Goal: Obtain resource: Obtain resource

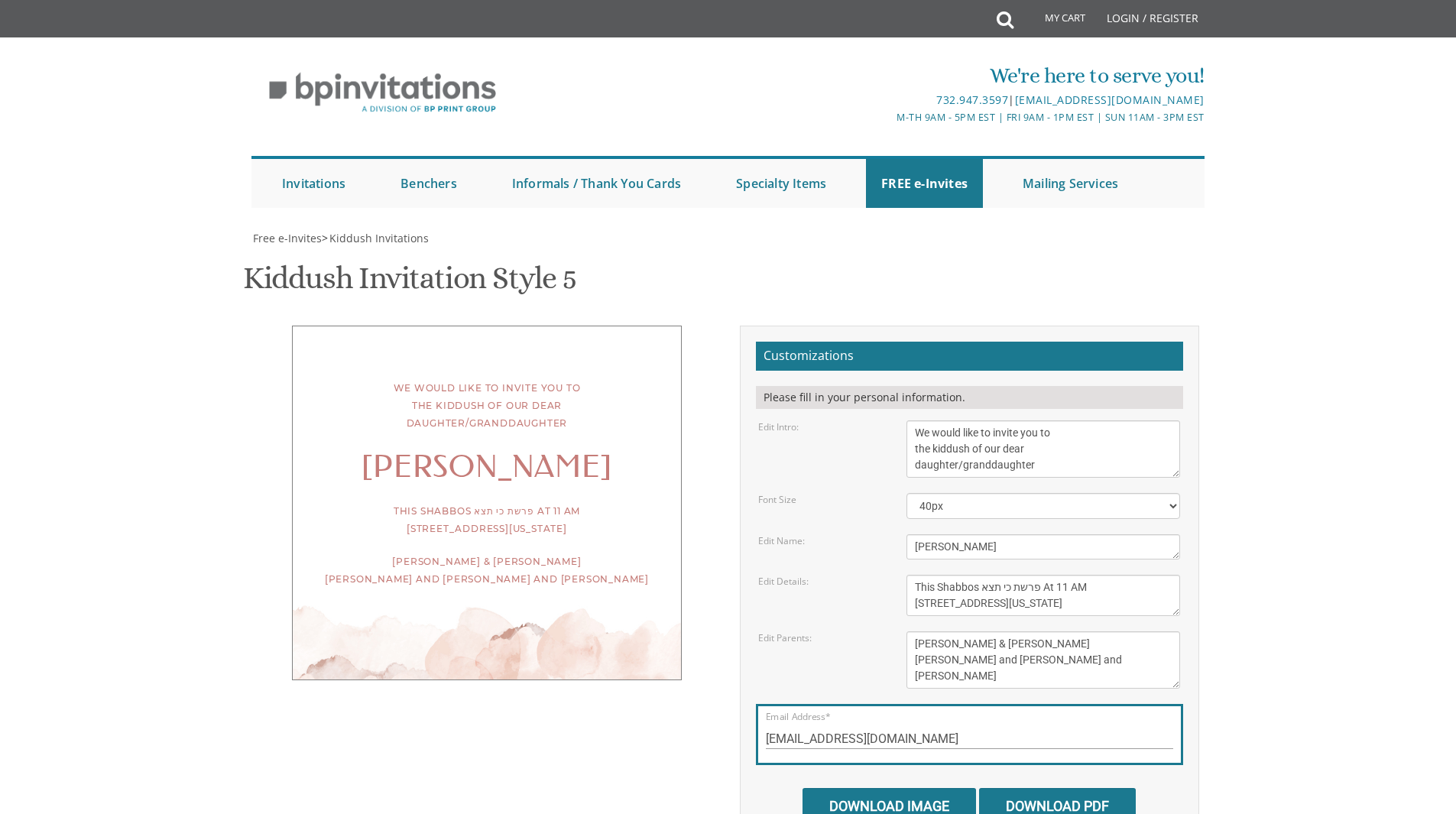
click at [1005, 420] on textarea "We would like to invite you to the kiddush of our dear daughter/granddaughter" at bounding box center [1043, 449] width 273 height 57
click at [915, 420] on textarea "We would like to invite you to the kiddush of our dear daughter/granddaughter" at bounding box center [1043, 449] width 273 height 57
click at [933, 423] on textarea "We would like to invite you to the kiddush of our dear daughter/granddaughter" at bounding box center [1043, 449] width 273 height 57
click at [918, 420] on textarea "We would like to invite you to the kiddush of our dear daughter/granddaughter" at bounding box center [1043, 449] width 273 height 57
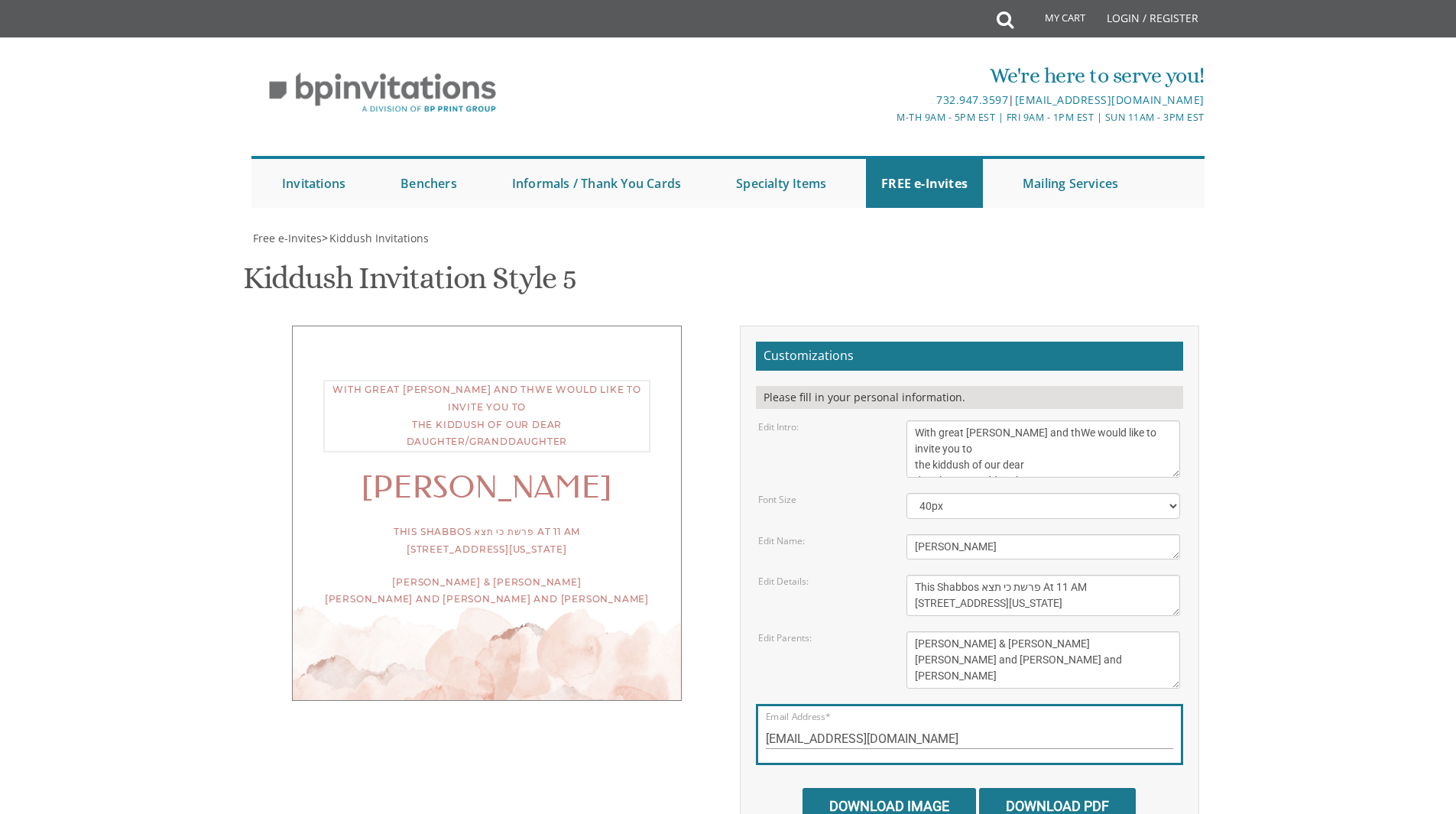
click at [1000, 422] on textarea "We would like to invite you to the kiddush of our dear daughter/granddaughter" at bounding box center [1043, 449] width 273 height 57
click at [1037, 420] on textarea "We would like to invite you to the kiddush of our dear daughter/granddaughter" at bounding box center [1043, 449] width 273 height 57
click at [1026, 425] on textarea "We would like to invite you to the kiddush of our dear daughter/granddaughter" at bounding box center [1043, 449] width 273 height 57
click at [1356, 499] on body "My Cart Total: View Cart Item(s) Submit My Cart Total: View Cart Item(s) Login …" at bounding box center [728, 628] width 1456 height 1256
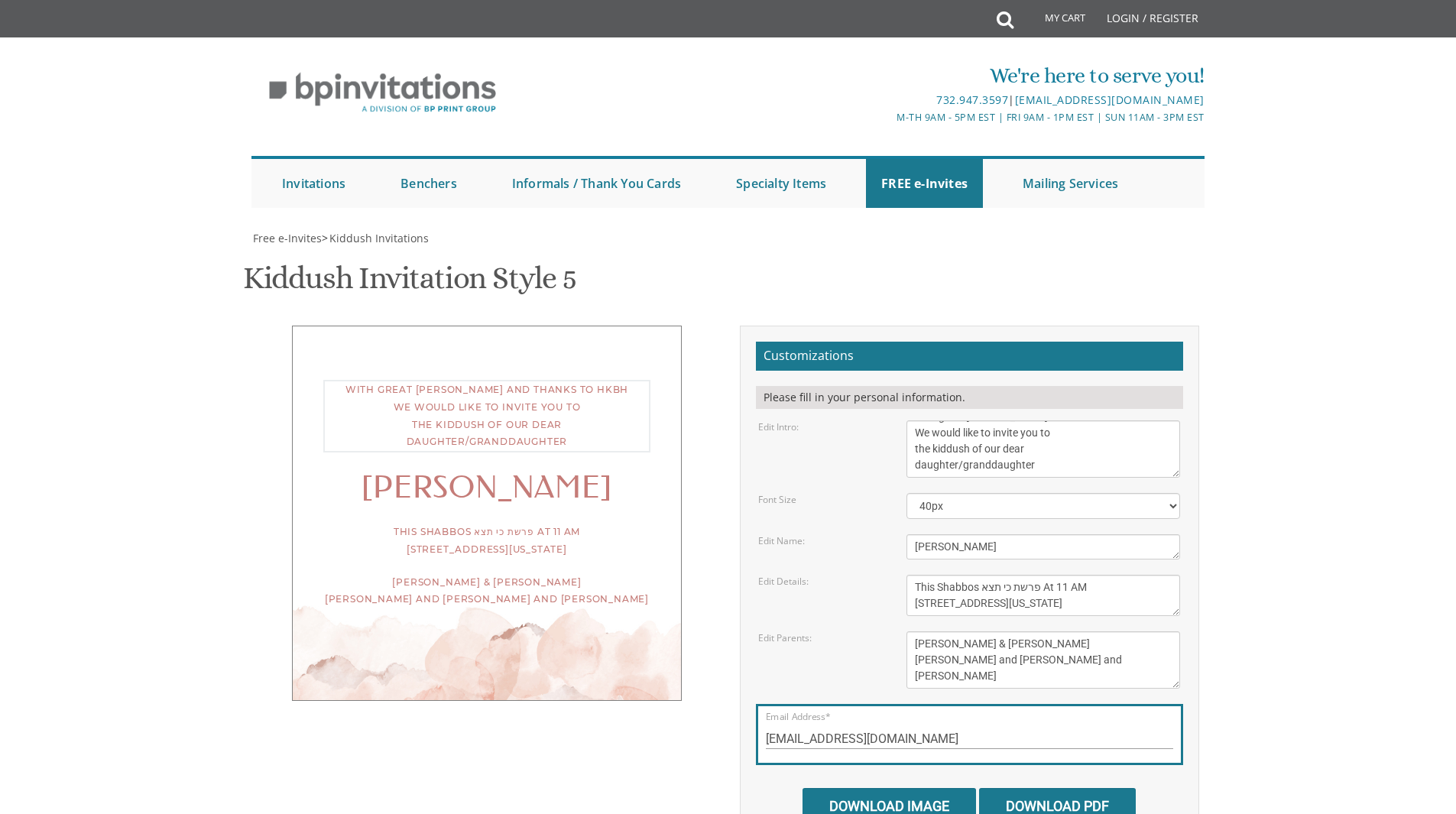
click at [983, 425] on textarea "We would like to invite you to the kiddush of our dear daughter/granddaughter" at bounding box center [1043, 449] width 273 height 57
type textarea "With great [PERSON_NAME] and thanks to HKBH We would like to invite you to the …"
click at [1191, 534] on div "Customizations Please fill in your personal information. Edit Intro: We would l…" at bounding box center [969, 588] width 459 height 525
click at [987, 534] on textarea "[PERSON_NAME]" at bounding box center [1043, 546] width 273 height 25
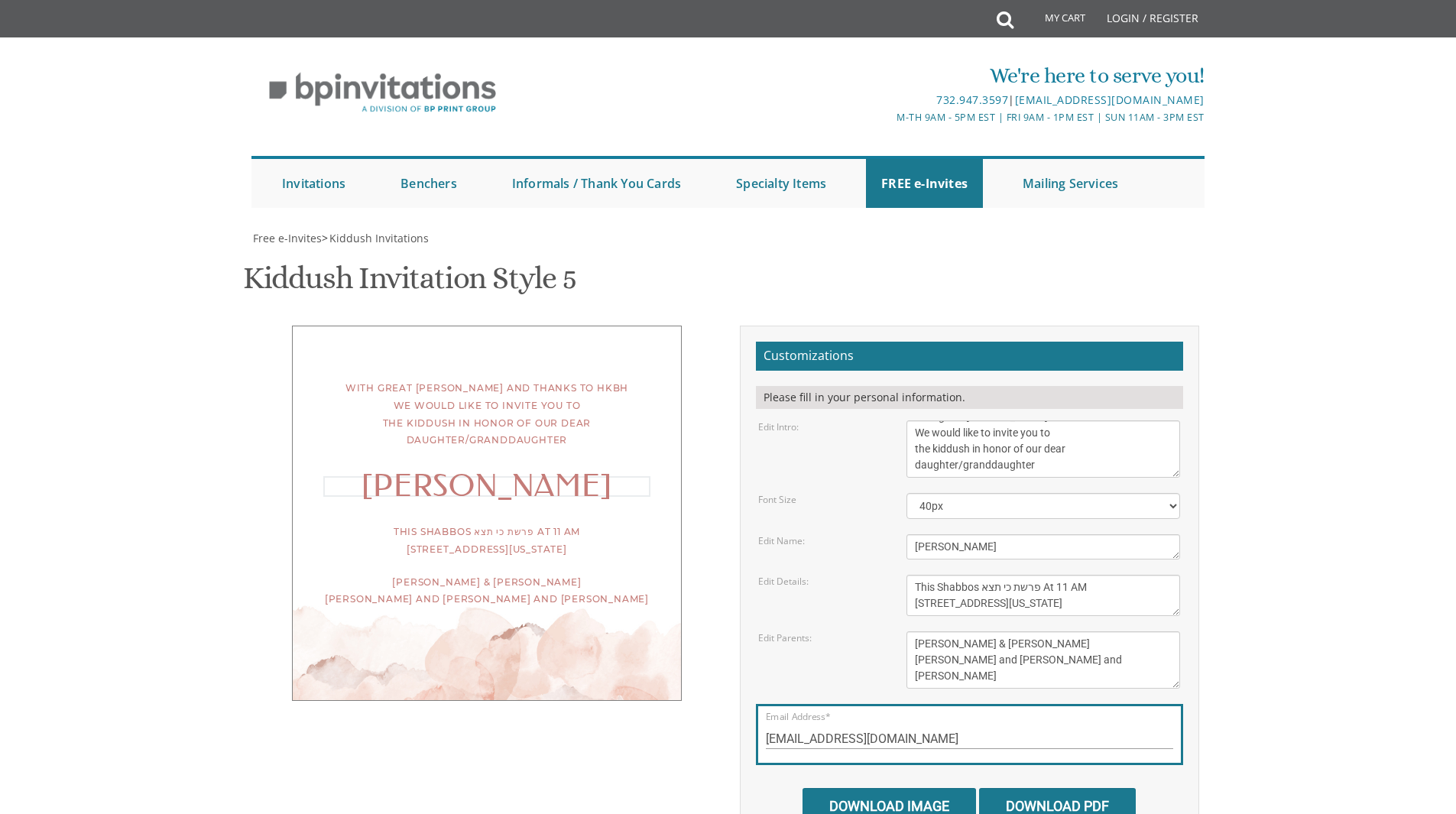
type textarea "[PERSON_NAME]"
click at [933, 574] on textarea "This Shabbos, [PERSON_NAME] [STREET_ADDRESS]" at bounding box center [1043, 595] width 273 height 41
click at [1048, 574] on textarea "This Shabbos, [PERSON_NAME] [STREET_ADDRESS]" at bounding box center [1043, 595] width 273 height 41
click at [1036, 588] on textarea "This Shabbos, [PERSON_NAME] [STREET_ADDRESS]" at bounding box center [1043, 595] width 273 height 41
type textarea "Shabbos פרשת כי תצא At 11 AM [STREET_ADDRESS][US_STATE]"
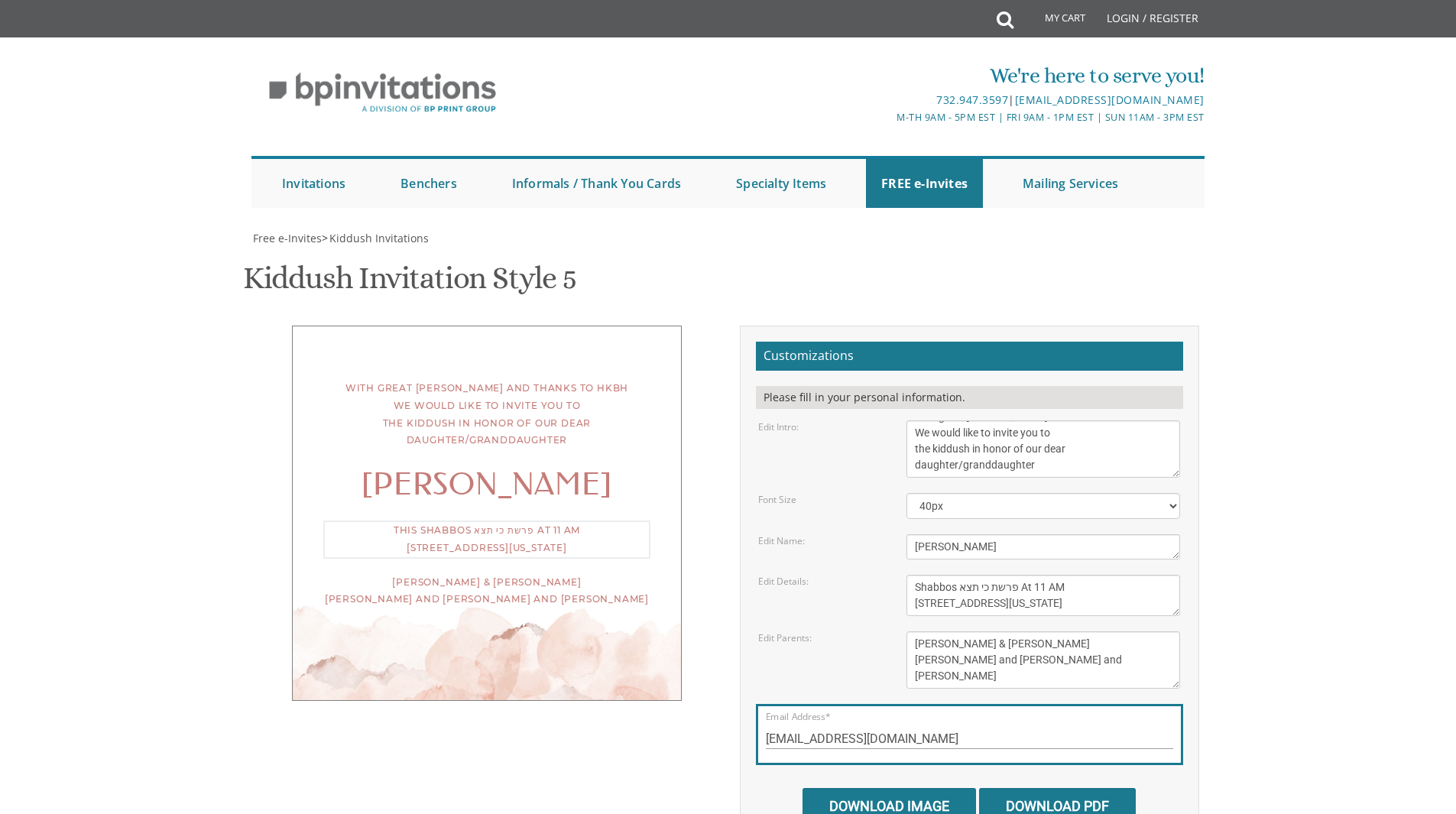
click at [518, 609] on div "[PERSON_NAME] & [PERSON_NAME] [PERSON_NAME] and [PERSON_NAME] and [PERSON_NAME]" at bounding box center [487, 591] width 327 height 35
click at [518, 606] on div "[PERSON_NAME] & [PERSON_NAME] [PERSON_NAME] and [PERSON_NAME] and [PERSON_NAME]" at bounding box center [487, 588] width 327 height 35
click at [582, 606] on div "[PERSON_NAME] & [PERSON_NAME] [PERSON_NAME] and [PERSON_NAME] and [PERSON_NAME]" at bounding box center [487, 588] width 327 height 35
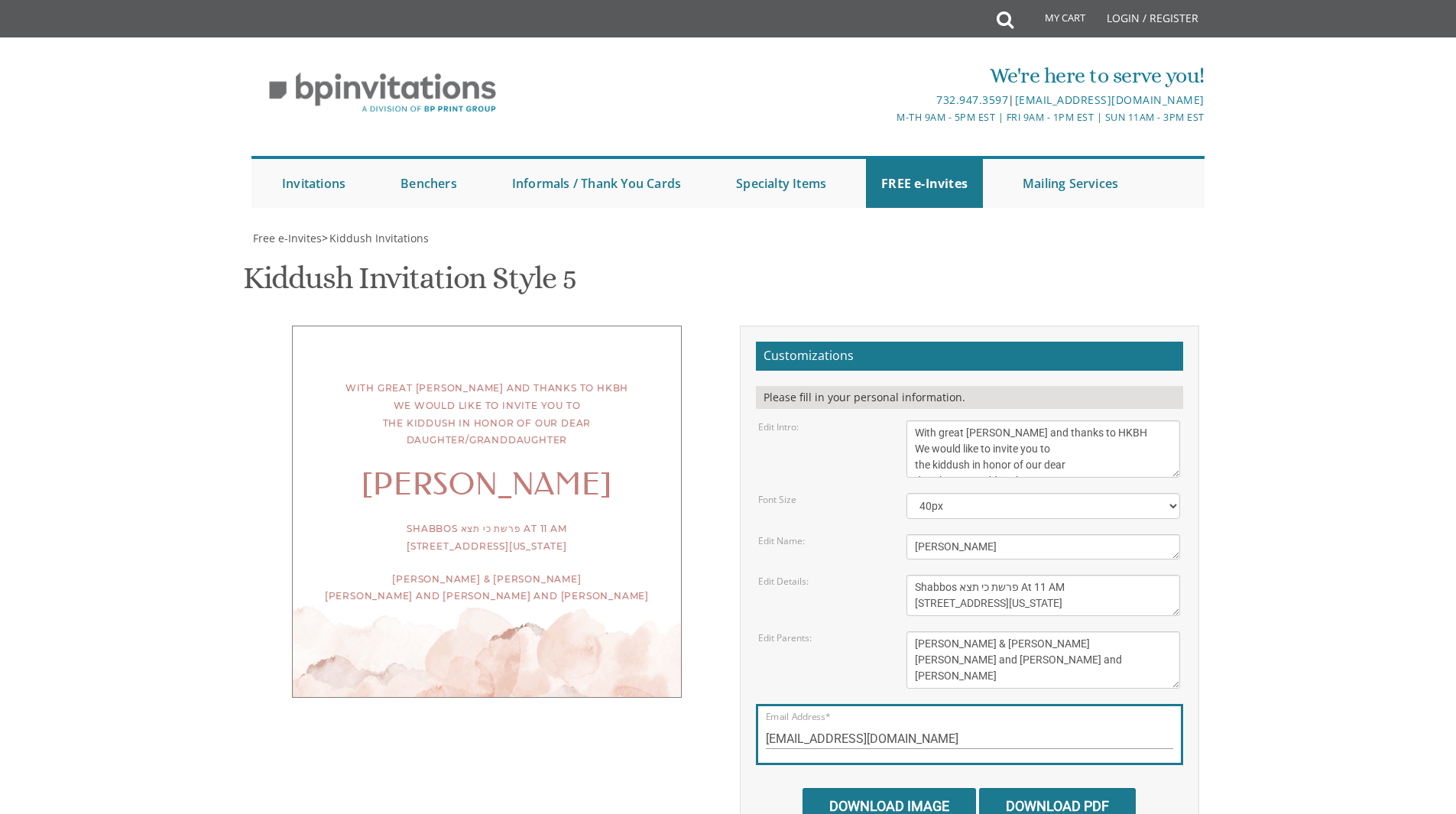
click at [1111, 420] on textarea "We would like to invite you to the kiddush of our dear daughter/granddaughter" at bounding box center [1043, 449] width 273 height 57
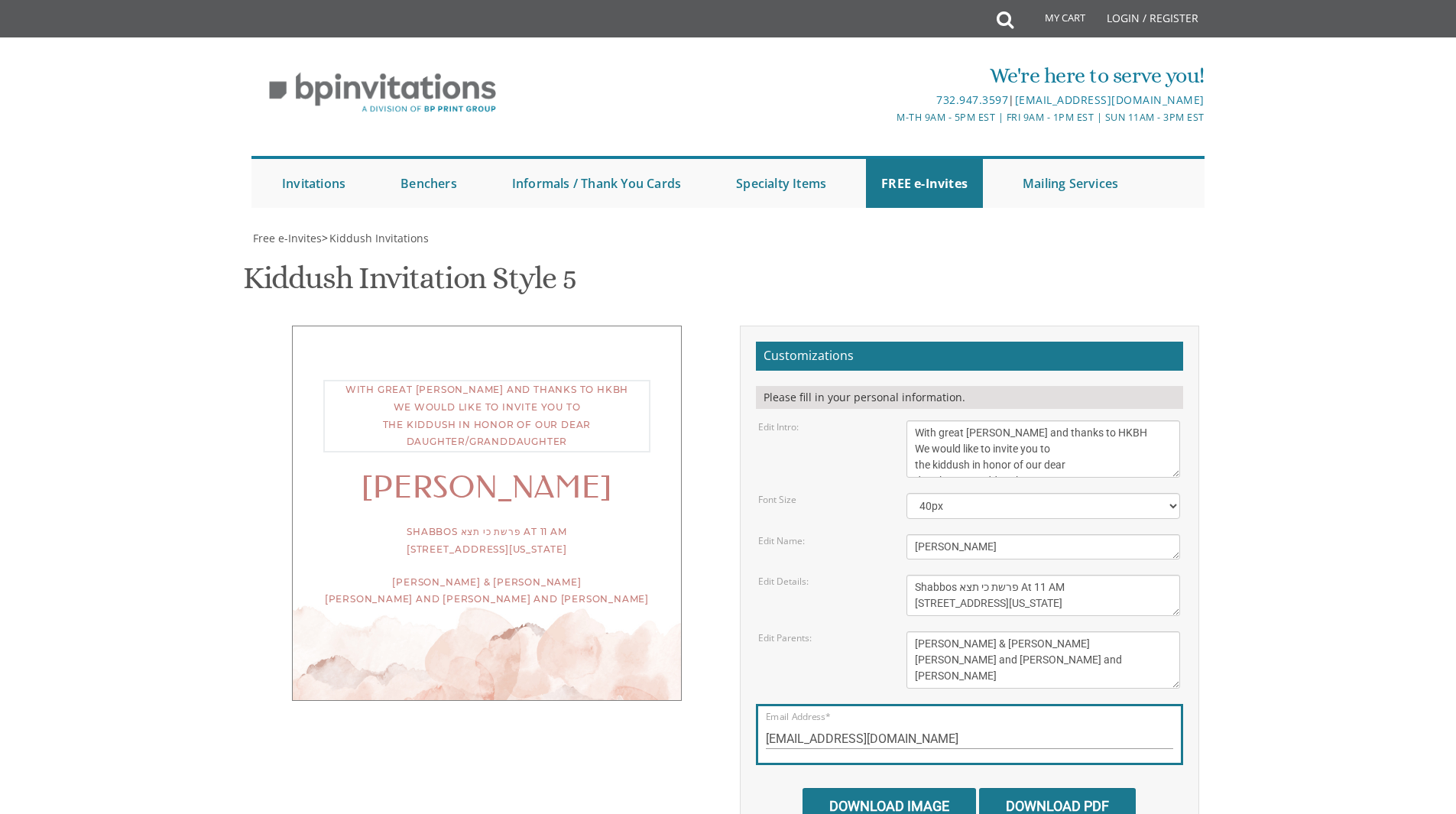
click at [1091, 420] on textarea "We would like to invite you to the kiddush of our dear daughter/granddaughter" at bounding box center [1043, 449] width 273 height 57
click at [1071, 420] on textarea "We would like to invite you to the kiddush of our dear daughter/granddaughter" at bounding box center [1043, 449] width 273 height 57
click at [1110, 426] on textarea "We would like to invite you to the kiddush of our dear daughter/granddaughter" at bounding box center [1043, 449] width 273 height 57
click at [1064, 420] on textarea "We would like to invite you to the kiddush of our dear daughter/granddaughter" at bounding box center [1043, 449] width 273 height 57
click at [1154, 420] on textarea "We would like to invite you to the kiddush of our dear daughter/granddaughter" at bounding box center [1043, 449] width 273 height 57
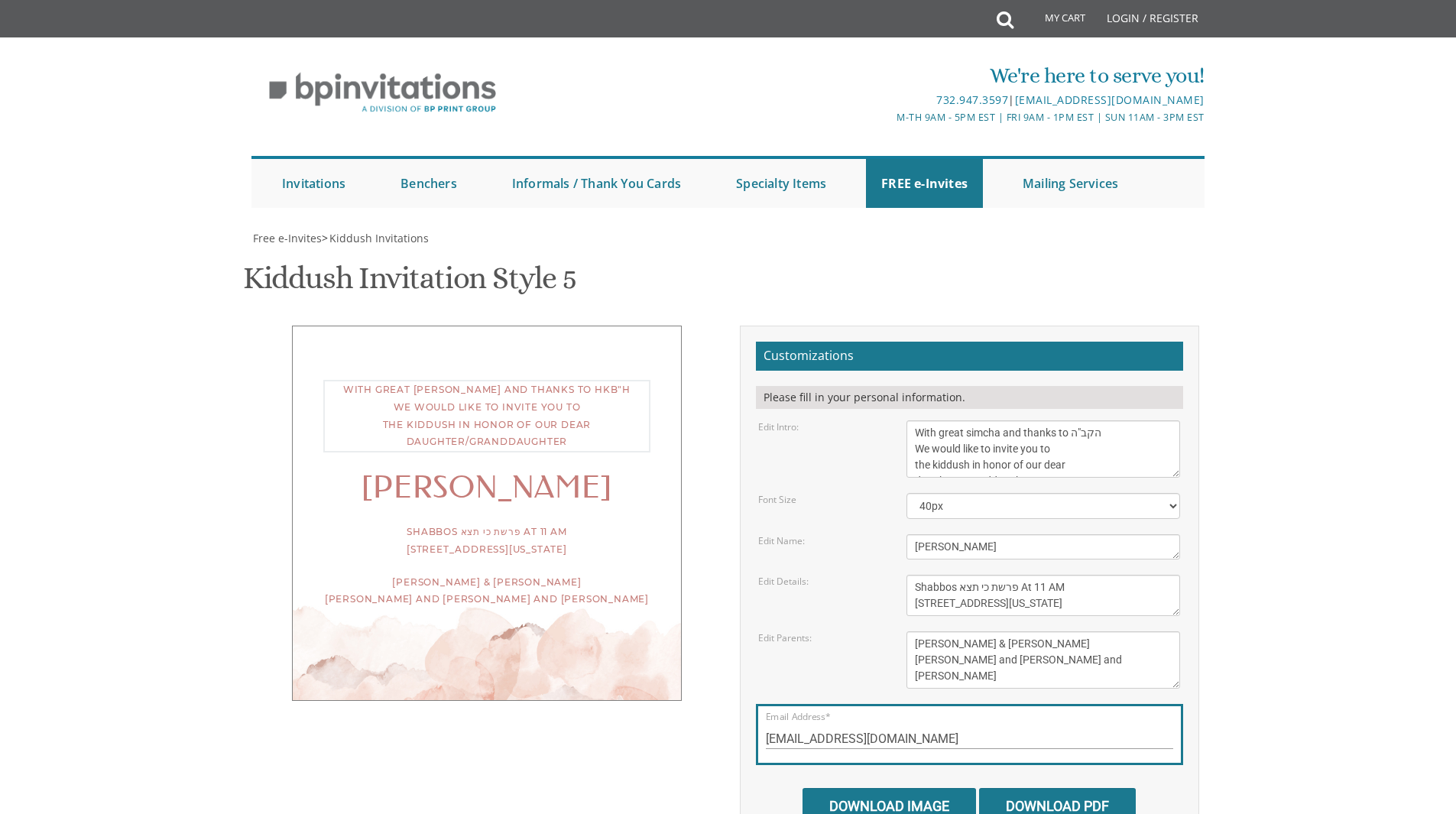
type textarea "With great simcha and thanks to הקב"ה We would like to invite you to the kiddus…"
click at [1051, 580] on textarea "This Shabbos, [PERSON_NAME] [STREET_ADDRESS]" at bounding box center [1043, 595] width 273 height 41
click at [945, 631] on textarea "Meir and [PERSON_NAME] [PERSON_NAME] and [PERSON_NAME] [PERSON_NAME] and [PERSO…" at bounding box center [1043, 660] width 273 height 57
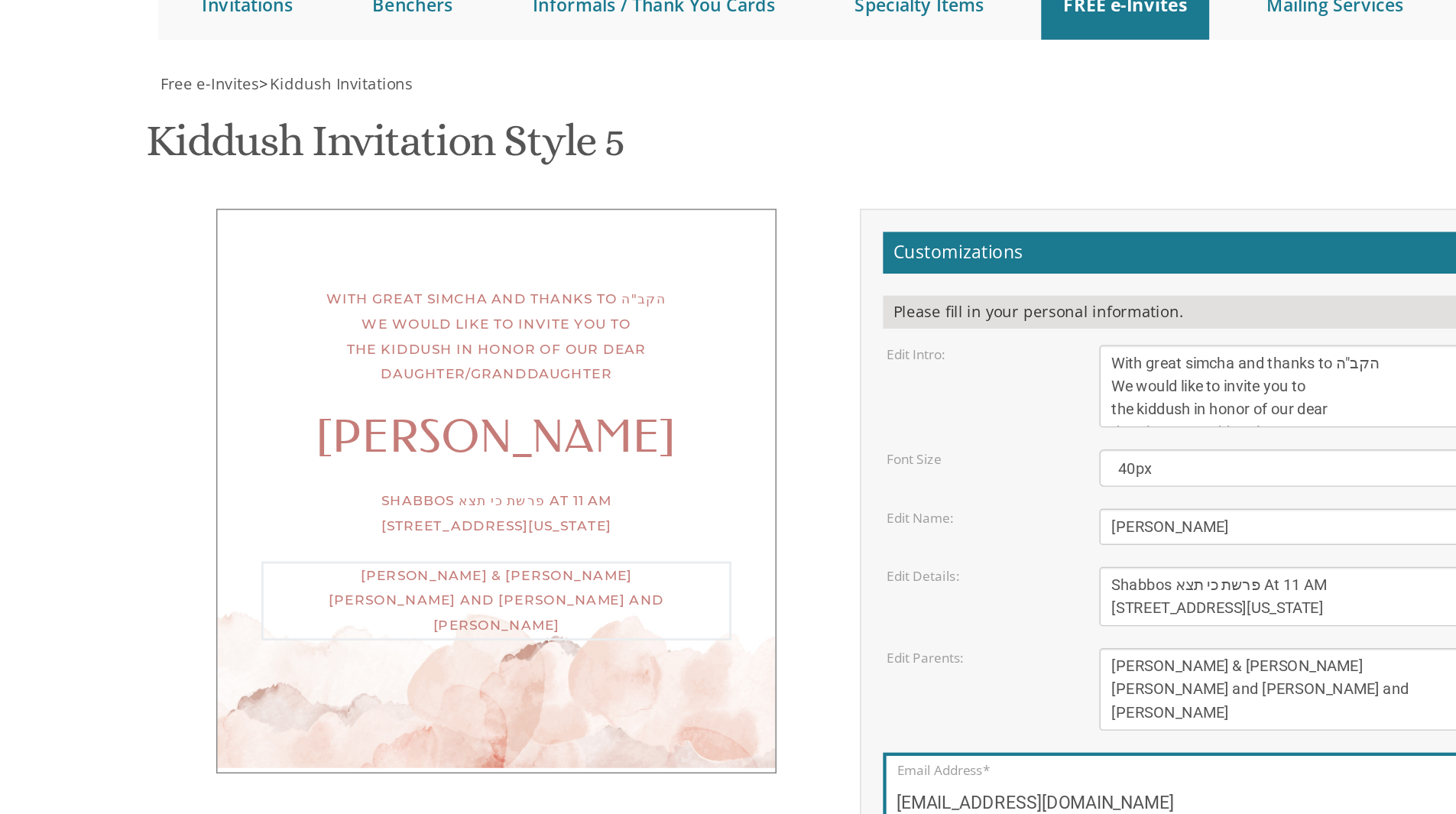
scroll to position [23, 0]
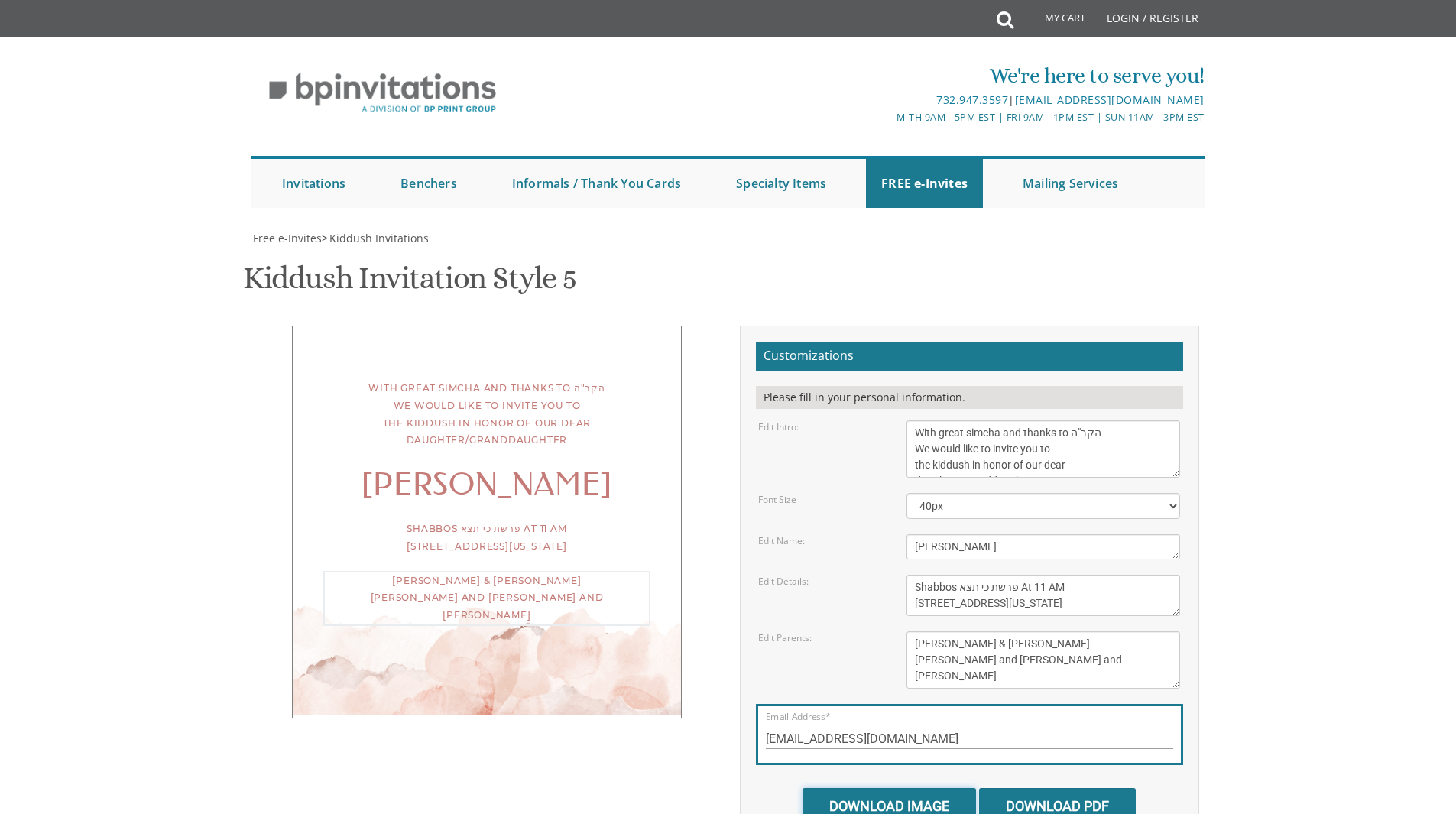
click at [913, 788] on input "Download Image" at bounding box center [889, 805] width 173 height 36
click at [1157, 631] on textarea "Meir and [PERSON_NAME] [PERSON_NAME] and [PERSON_NAME] [PERSON_NAME] and [PERSO…" at bounding box center [1043, 660] width 273 height 57
